Goal: Navigation & Orientation: Find specific page/section

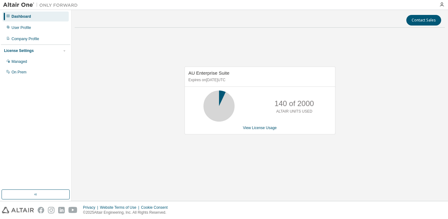
click at [45, 18] on div "Dashboard" at bounding box center [35, 17] width 66 height 10
click at [21, 18] on div "Dashboard" at bounding box center [22, 16] width 20 height 5
click at [21, 26] on div "User Profile" at bounding box center [22, 27] width 20 height 5
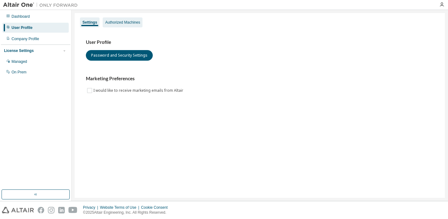
click at [132, 22] on div "Authorized Machines" at bounding box center [122, 22] width 35 height 5
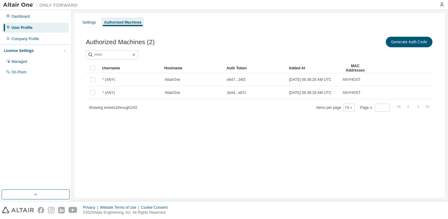
click at [86, 46] on div "Authorized Machines (2) Generate Auth Code" at bounding box center [260, 41] width 348 height 13
click at [40, 59] on div "Managed" at bounding box center [35, 62] width 66 height 10
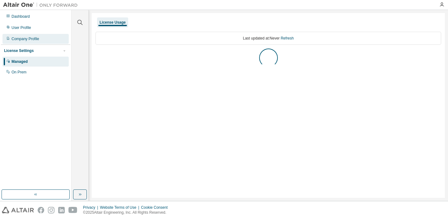
click at [47, 40] on div "Company Profile" at bounding box center [35, 39] width 66 height 10
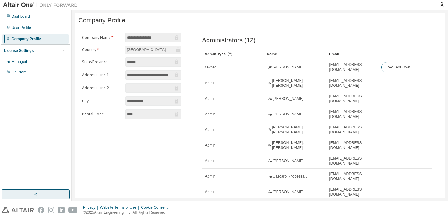
click at [34, 194] on icon "button" at bounding box center [35, 194] width 5 height 5
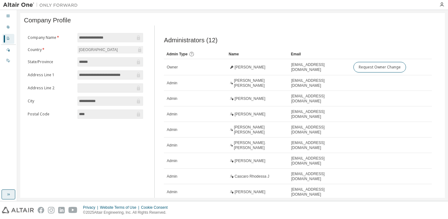
click at [121, 39] on input "**********" at bounding box center [107, 38] width 56 height 6
click at [7, 16] on icon at bounding box center [8, 15] width 3 height 3
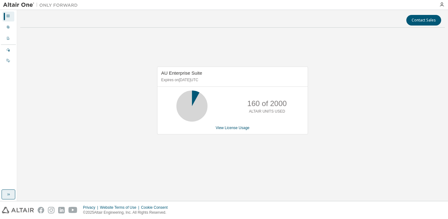
click at [24, 4] on img at bounding box center [42, 5] width 78 height 6
click at [9, 26] on icon at bounding box center [8, 27] width 4 height 4
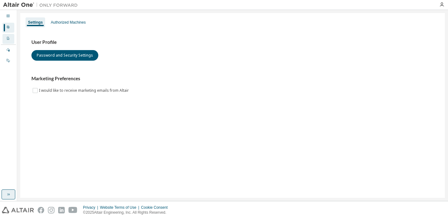
click at [9, 36] on div at bounding box center [8, 38] width 4 height 5
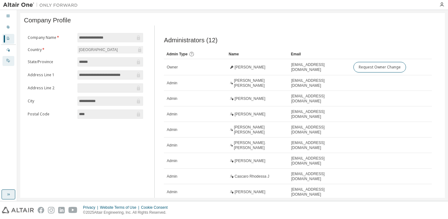
click at [10, 58] on div "On Prem" at bounding box center [8, 61] width 12 height 10
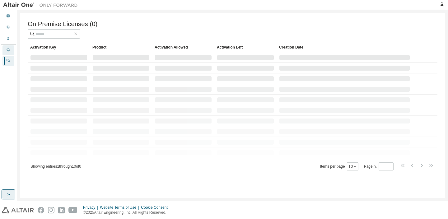
click at [7, 49] on icon at bounding box center [8, 50] width 3 height 3
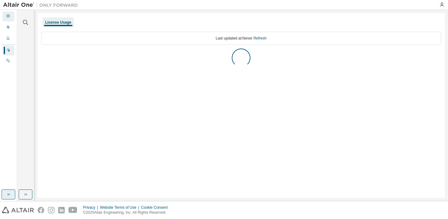
click at [9, 14] on icon at bounding box center [8, 16] width 4 height 4
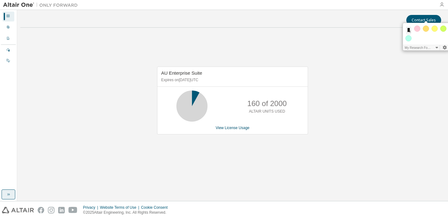
click at [442, 7] on icon "button" at bounding box center [442, 4] width 5 height 5
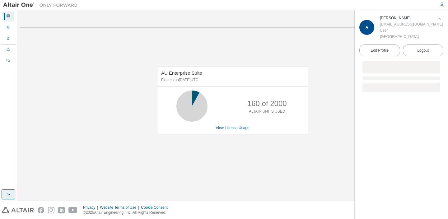
click at [375, 30] on div "A [PERSON_NAME] [EMAIL_ADDRESS][DOMAIN_NAME] User [GEOGRAPHIC_DATA]" at bounding box center [402, 27] width 84 height 25
click at [386, 21] on div "[EMAIL_ADDRESS][DOMAIN_NAME]" at bounding box center [411, 24] width 63 height 6
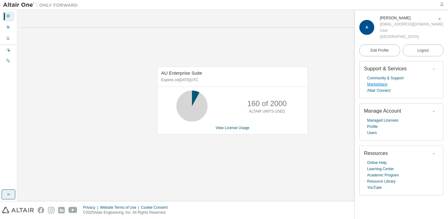
click at [380, 85] on link "Marketplace" at bounding box center [377, 84] width 20 height 6
